Goal: Task Accomplishment & Management: Use online tool/utility

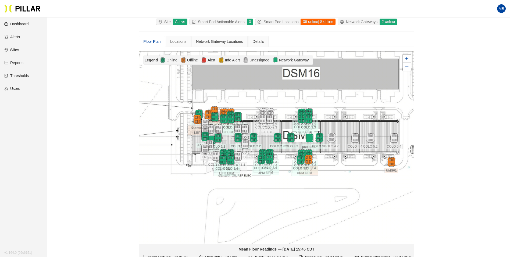
scroll to position [44, 0]
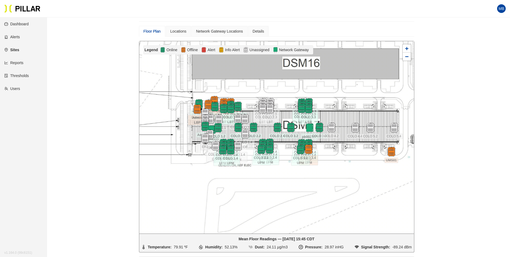
drag, startPoint x: 370, startPoint y: 177, endPoint x: 357, endPoint y: 106, distance: 71.3
click at [363, 180] on div at bounding box center [276, 137] width 275 height 192
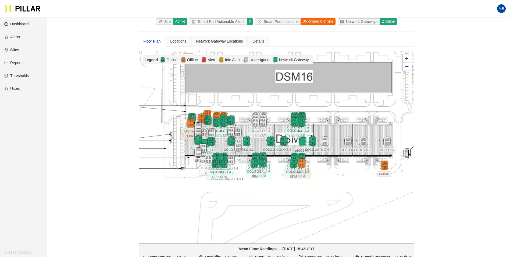
scroll to position [17, 0]
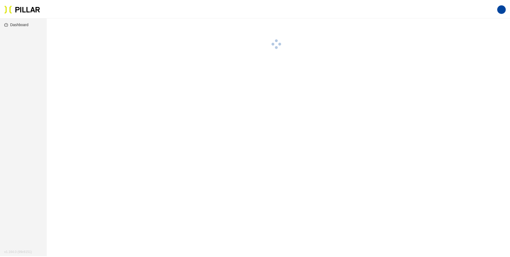
scroll to position [17, 0]
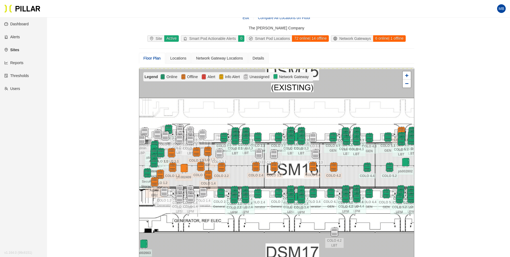
click at [350, 111] on div at bounding box center [276, 164] width 275 height 192
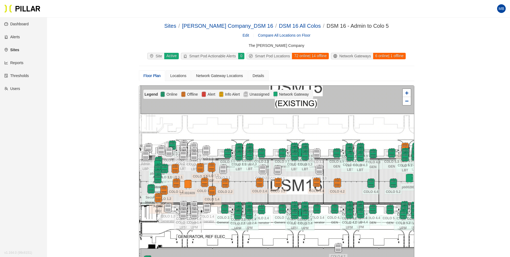
scroll to position [17, 0]
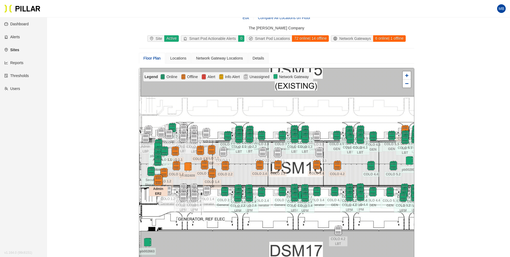
click at [157, 178] on img at bounding box center [159, 180] width 12 height 12
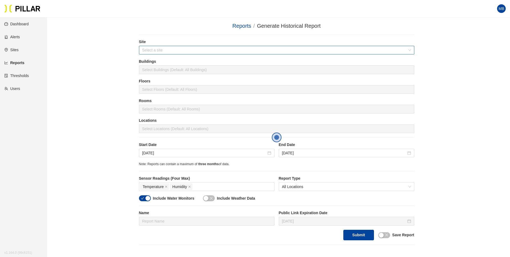
click at [171, 52] on input "search" at bounding box center [274, 50] width 265 height 8
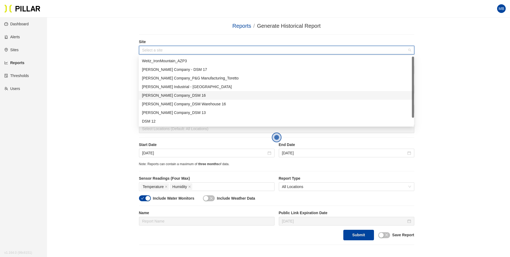
click at [171, 91] on div "[PERSON_NAME] Company_DSM 16" at bounding box center [277, 95] width 276 height 9
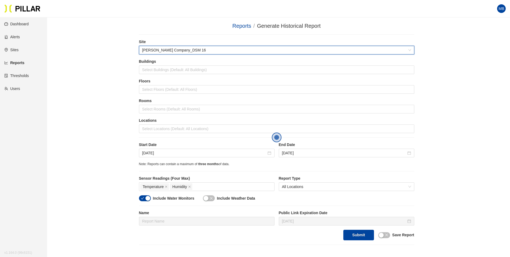
click at [115, 80] on div "Reports / Generate Historical Report / Site 546b1093 Weitz Company_DSM 16 Build…" at bounding box center [276, 133] width 433 height 223
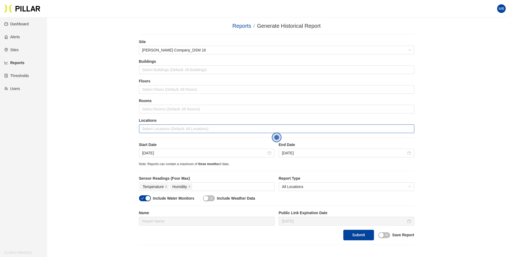
click at [160, 129] on div at bounding box center [276, 129] width 273 height 8
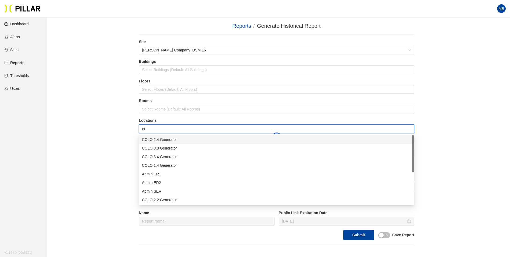
type input "er2"
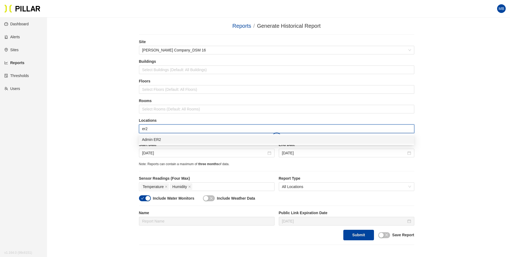
click at [157, 140] on div "Admin ER2" at bounding box center [276, 139] width 269 height 6
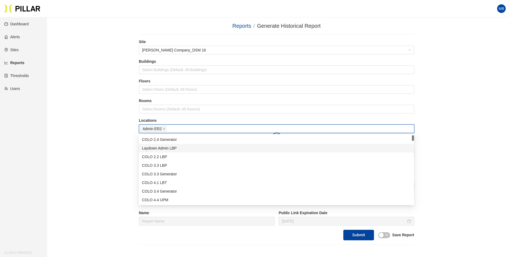
click at [115, 157] on div "Reports / Generate Historical Report / Site Weitz Company_DSM 16 Buildings Sele…" at bounding box center [276, 133] width 433 height 223
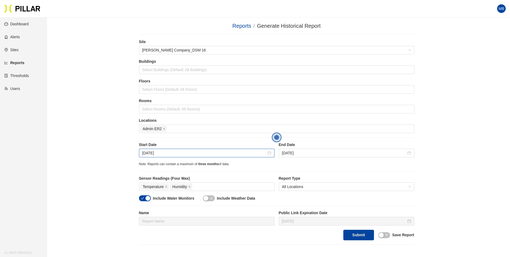
click at [178, 156] on div "Sep 1, 2025" at bounding box center [207, 153] width 136 height 9
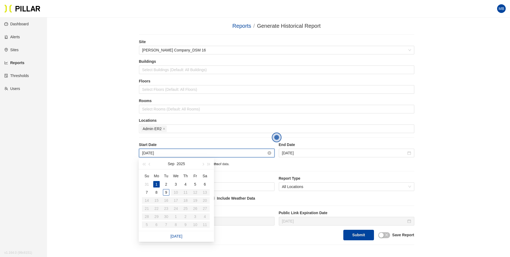
click at [180, 153] on input "Sep 1, 2025" at bounding box center [204, 153] width 124 height 6
type input "Aug 31, 2025"
click at [144, 185] on div "31" at bounding box center [147, 184] width 6 height 6
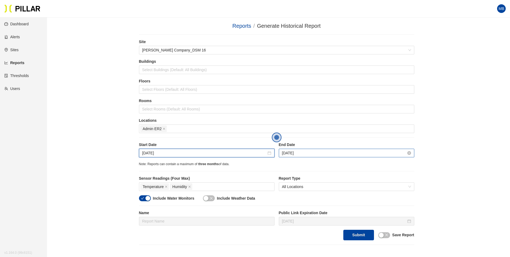
click at [317, 155] on input "Sep 8, 2025" at bounding box center [344, 153] width 124 height 6
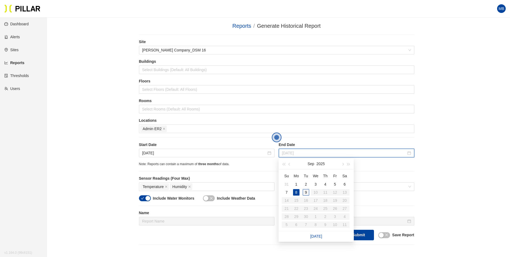
type input "Sep 9, 2025"
click at [307, 193] on div "9" at bounding box center [306, 192] width 6 height 6
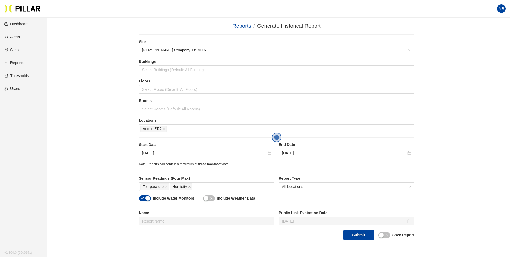
click at [144, 197] on icon "check" at bounding box center [142, 197] width 3 height 3
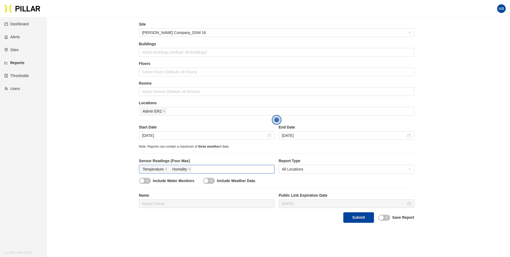
scroll to position [27, 0]
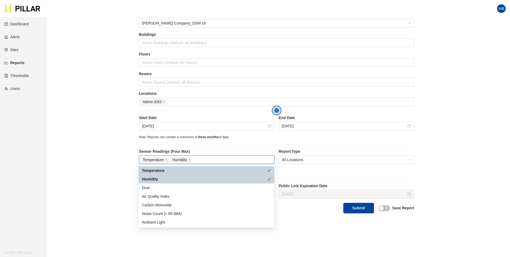
click at [199, 157] on div "Temperature Humidity" at bounding box center [206, 160] width 133 height 8
click at [175, 180] on div "Humidity" at bounding box center [204, 179] width 125 height 6
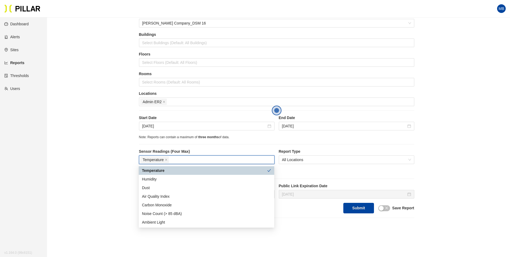
click at [178, 170] on div "Temperature" at bounding box center [204, 170] width 125 height 6
click at [175, 171] on div "Temperature" at bounding box center [206, 170] width 129 height 6
click at [166, 180] on div "Humidity" at bounding box center [206, 179] width 129 height 6
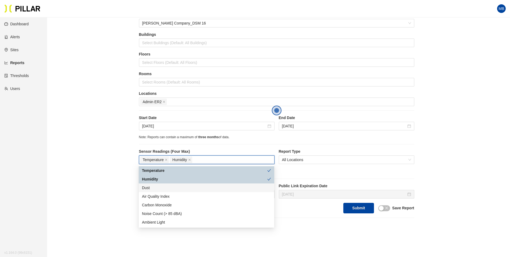
click at [160, 186] on div "Dust" at bounding box center [206, 188] width 129 height 6
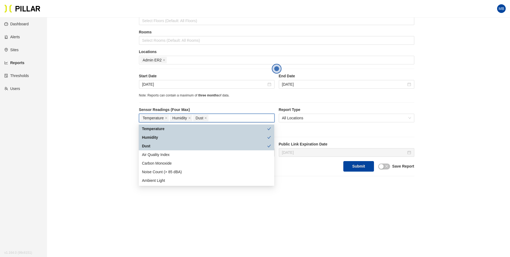
scroll to position [74, 0]
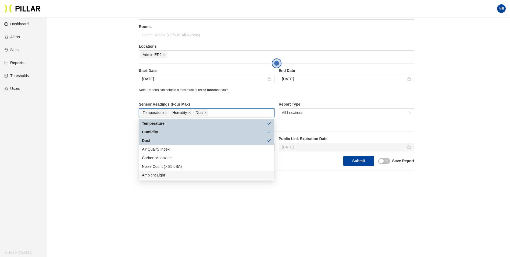
drag, startPoint x: 306, startPoint y: 203, endPoint x: 308, endPoint y: 200, distance: 3.6
click at [306, 203] on main "Reports / Generate Historical Report / Site Weitz Company_DSM 16 Buildings Sele…" at bounding box center [255, 99] width 510 height 313
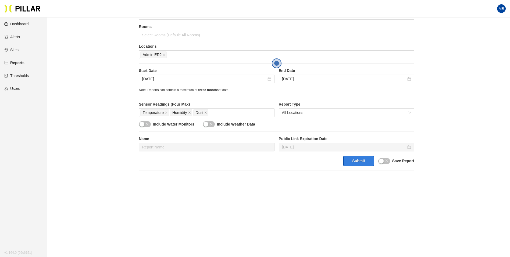
click at [359, 156] on button "Submit" at bounding box center [359, 161] width 30 height 10
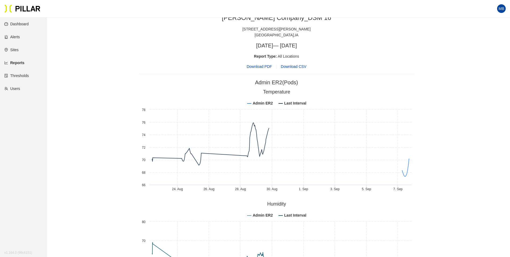
scroll to position [235, 0]
click at [299, 101] on tspan "Last Interval" at bounding box center [295, 103] width 22 height 4
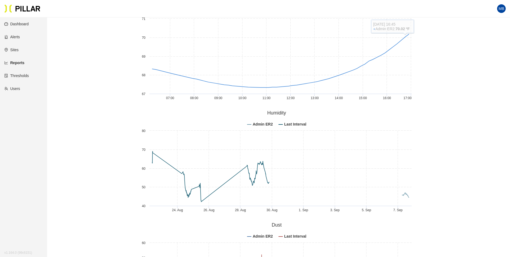
scroll to position [370, 0]
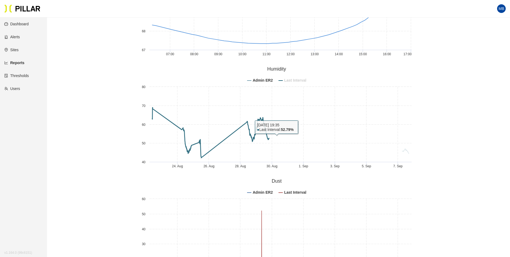
click at [294, 81] on tspan "Last Interval" at bounding box center [295, 80] width 22 height 4
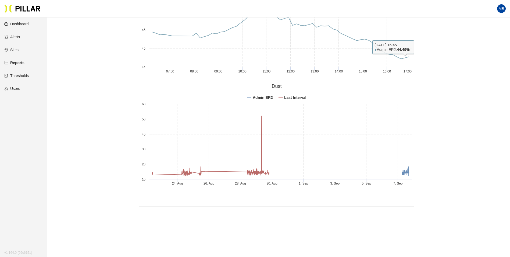
scroll to position [478, 0]
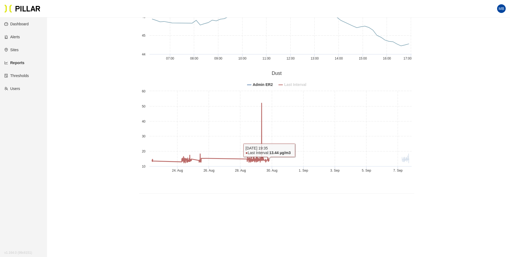
click at [298, 84] on tspan "Last Interval" at bounding box center [295, 84] width 22 height 4
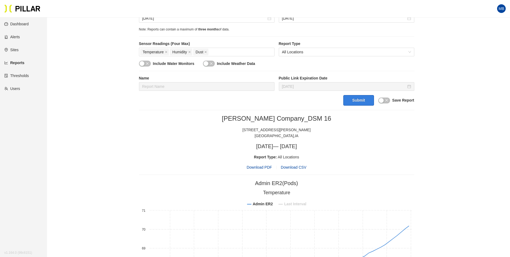
scroll to position [269, 0]
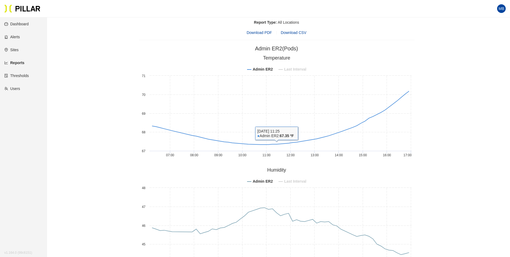
click at [289, 70] on tspan "Last Interval" at bounding box center [295, 69] width 22 height 4
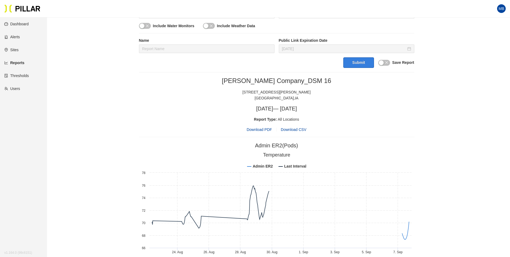
scroll to position [188, 0]
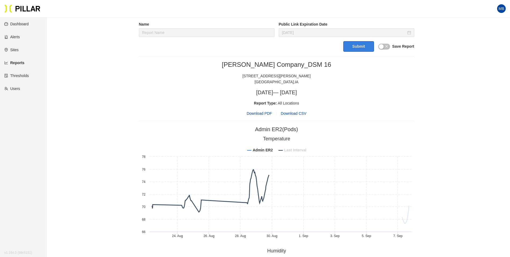
click at [294, 149] on tspan "Last Interval" at bounding box center [295, 150] width 22 height 4
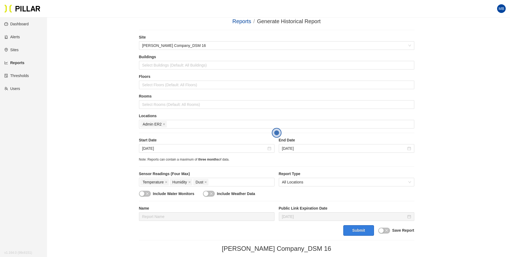
scroll to position [0, 0]
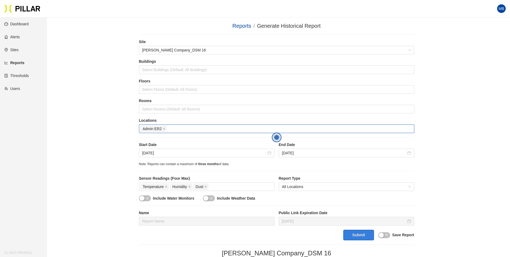
click at [166, 129] on span "Admin ER2" at bounding box center [153, 128] width 27 height 6
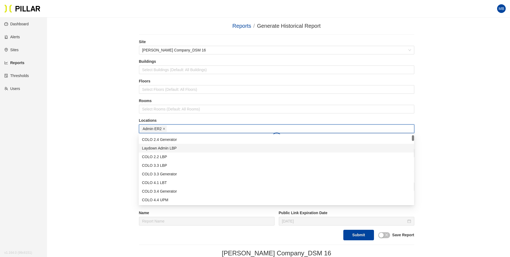
click at [165, 129] on icon "close" at bounding box center [164, 128] width 3 height 3
click at [172, 127] on div at bounding box center [276, 129] width 273 height 8
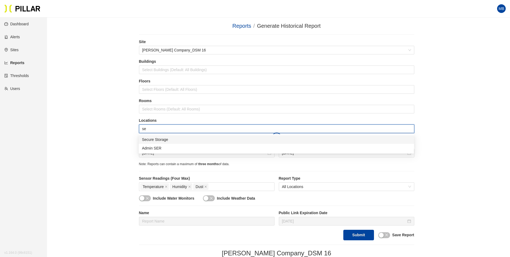
type input "sec"
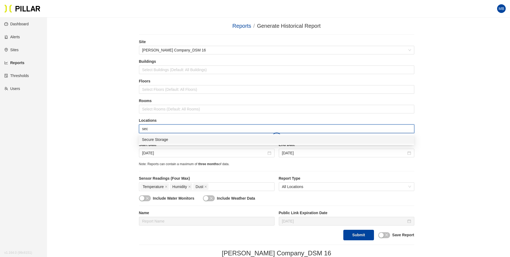
click at [168, 140] on div "Secure Storage" at bounding box center [276, 139] width 269 height 6
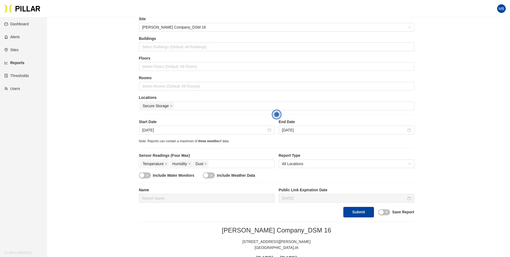
scroll to position [54, 0]
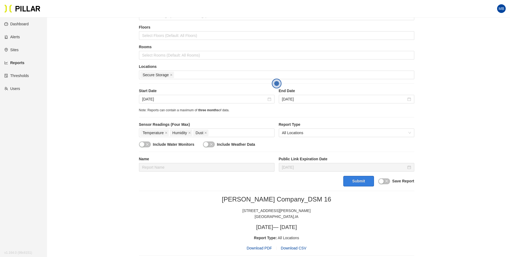
click at [358, 185] on button "Submit" at bounding box center [359, 181] width 30 height 10
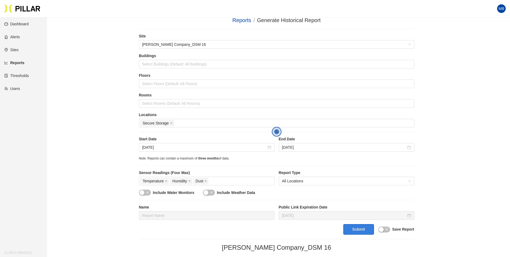
scroll to position [0, 0]
